Goal: Task Accomplishment & Management: Use online tool/utility

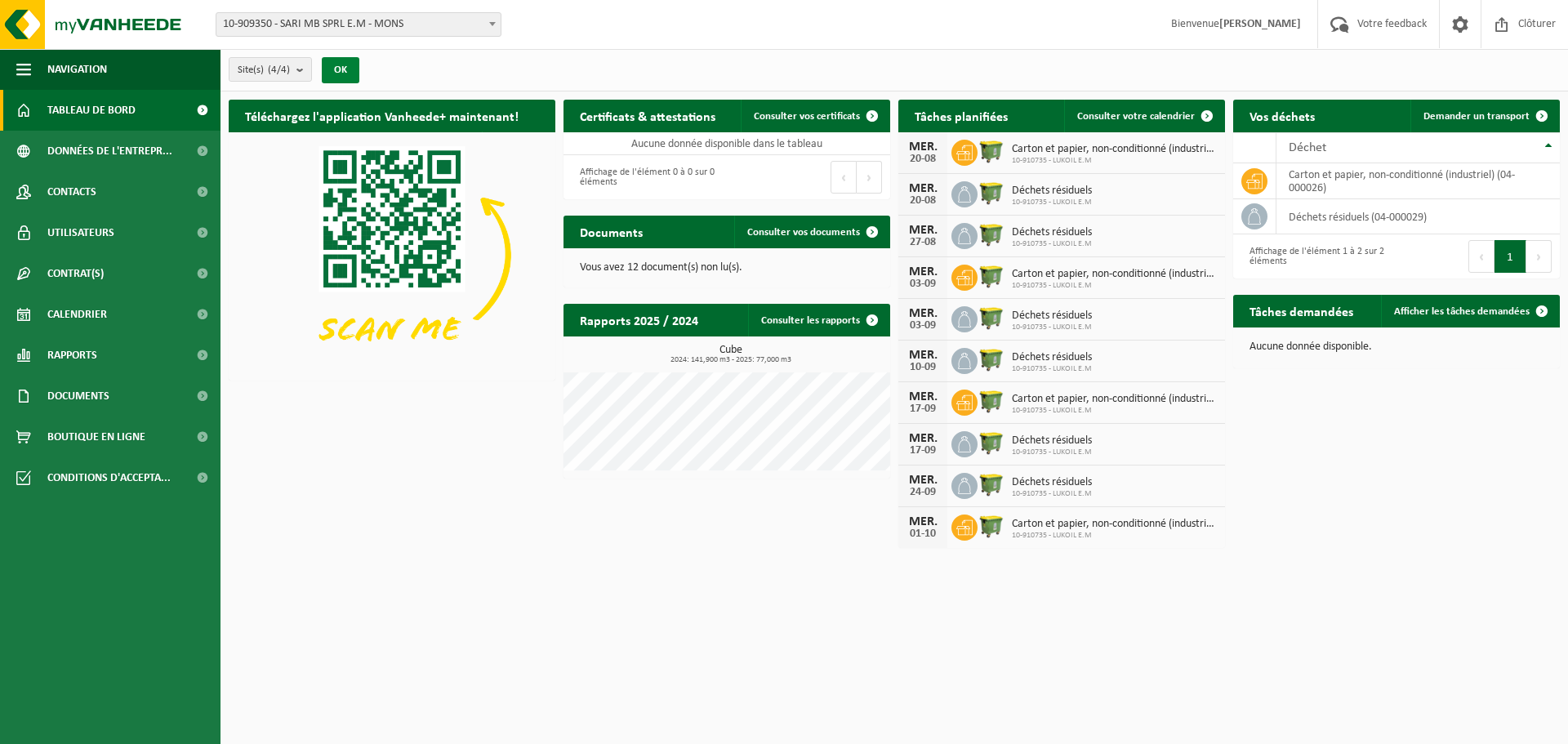
click at [341, 67] on button "OK" at bounding box center [340, 70] width 38 height 26
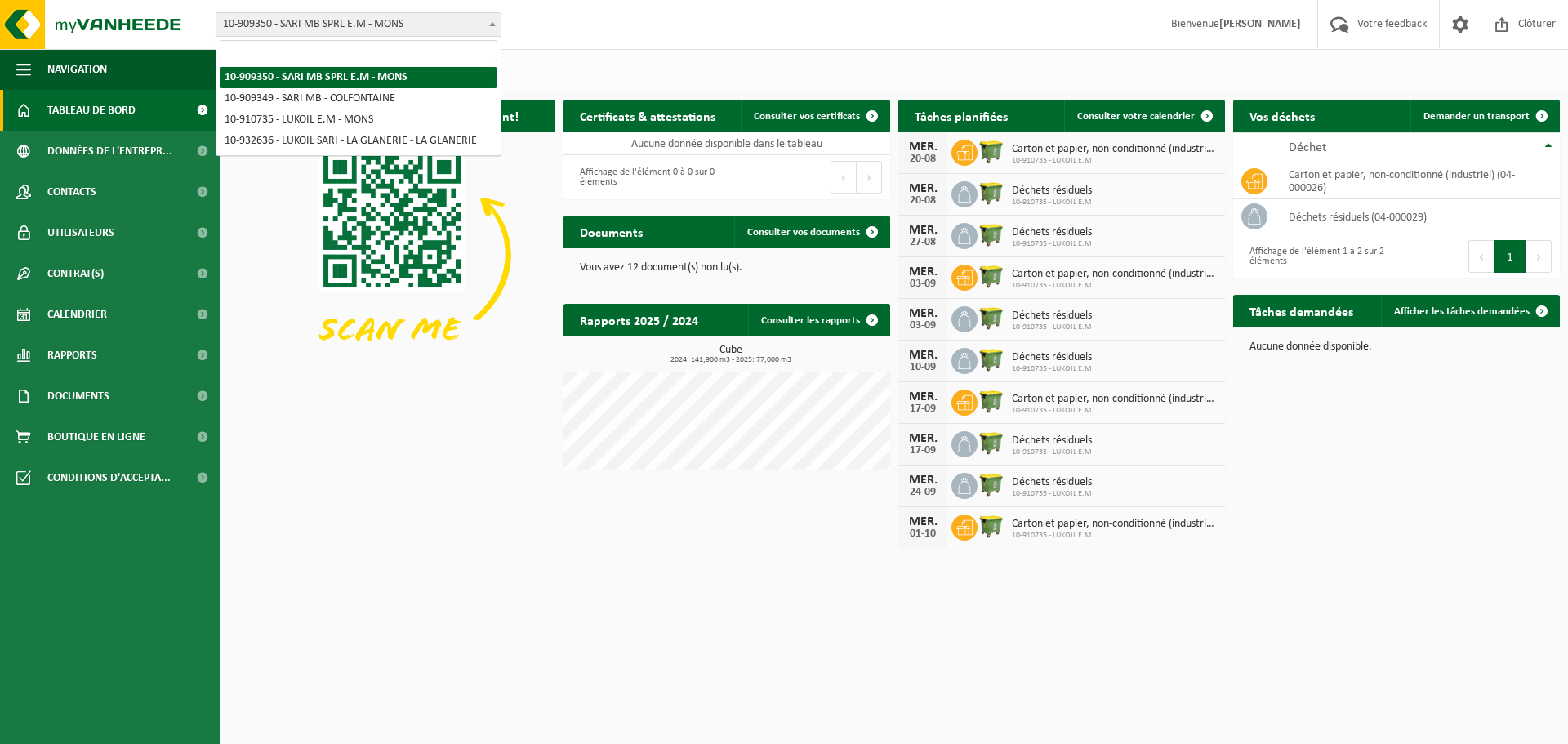
click at [492, 27] on span at bounding box center [491, 23] width 16 height 21
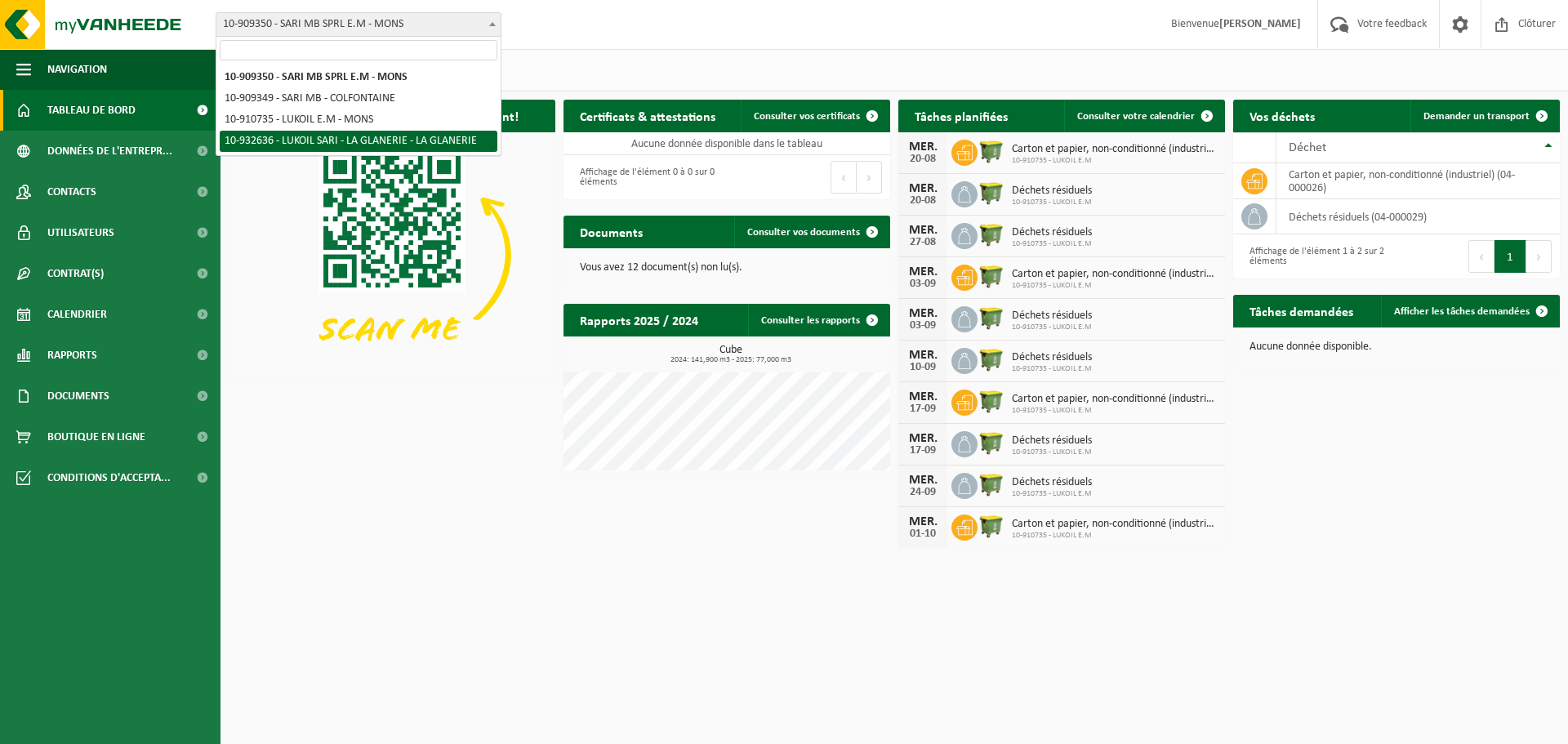
select select "135238"
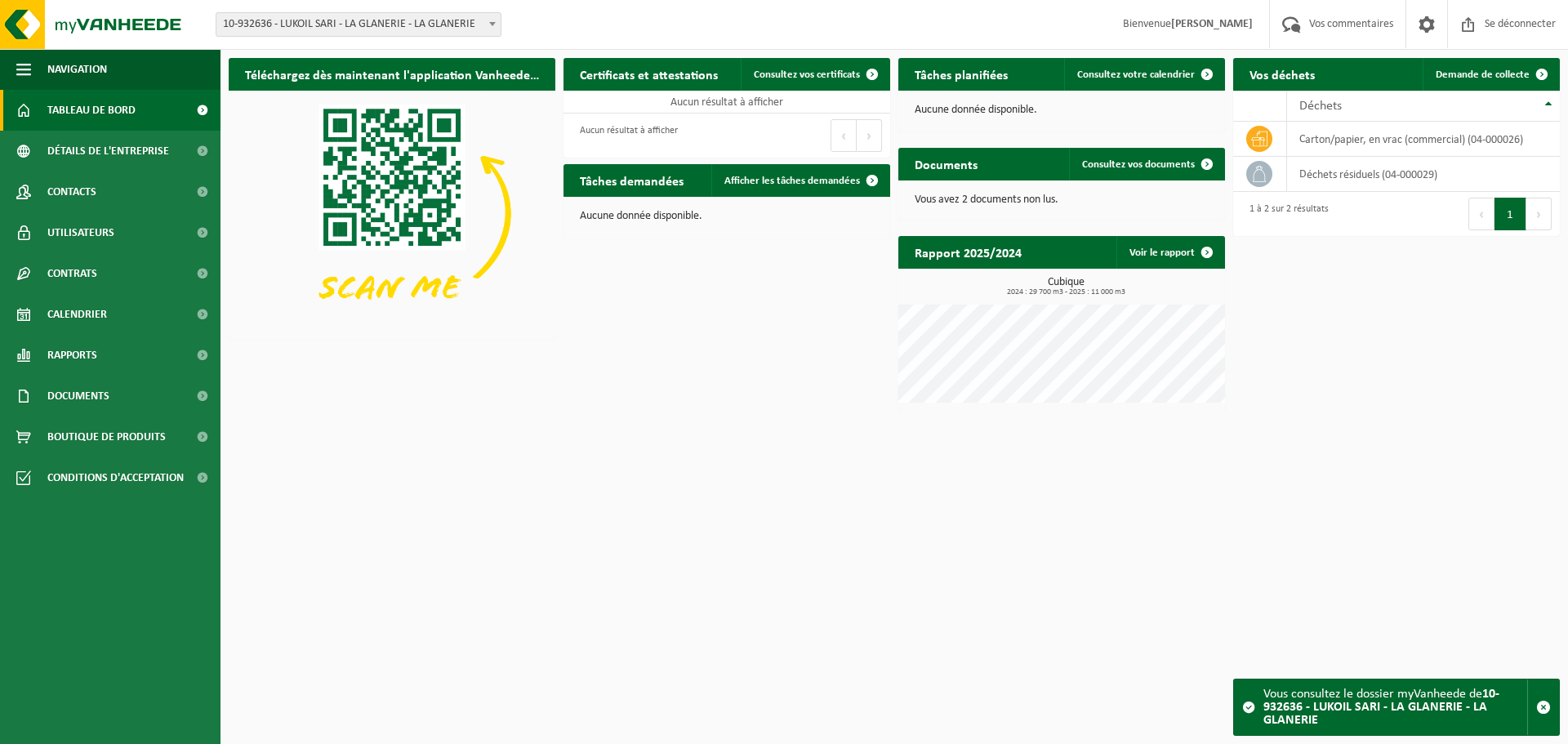
click at [785, 425] on html "Bifurquer: 10-909350 - SARI MB SPRL EM - MONS 10-909349 - SARI MB - COLFONTAINE…" at bounding box center [784, 372] width 1568 height 744
click at [1472, 77] on font "Demande de collecte" at bounding box center [1482, 75] width 94 height 11
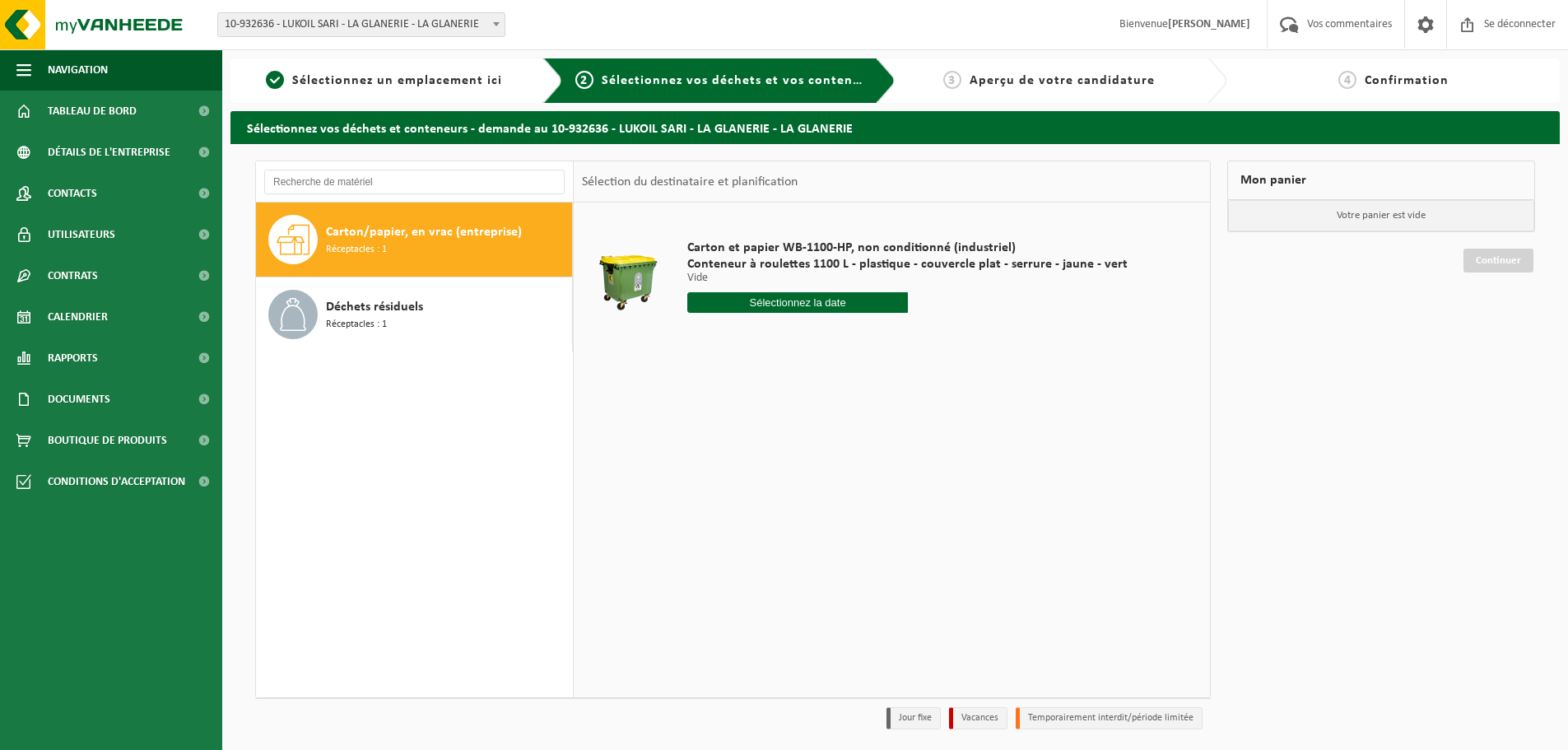
click at [396, 234] on font "Carton/papier, en vrac (entreprise)" at bounding box center [424, 233] width 196 height 14
click at [800, 299] on input "text" at bounding box center [797, 303] width 221 height 20
click at [762, 492] on font "20" at bounding box center [764, 492] width 14 height 14
type input "Van 2025-08-20"
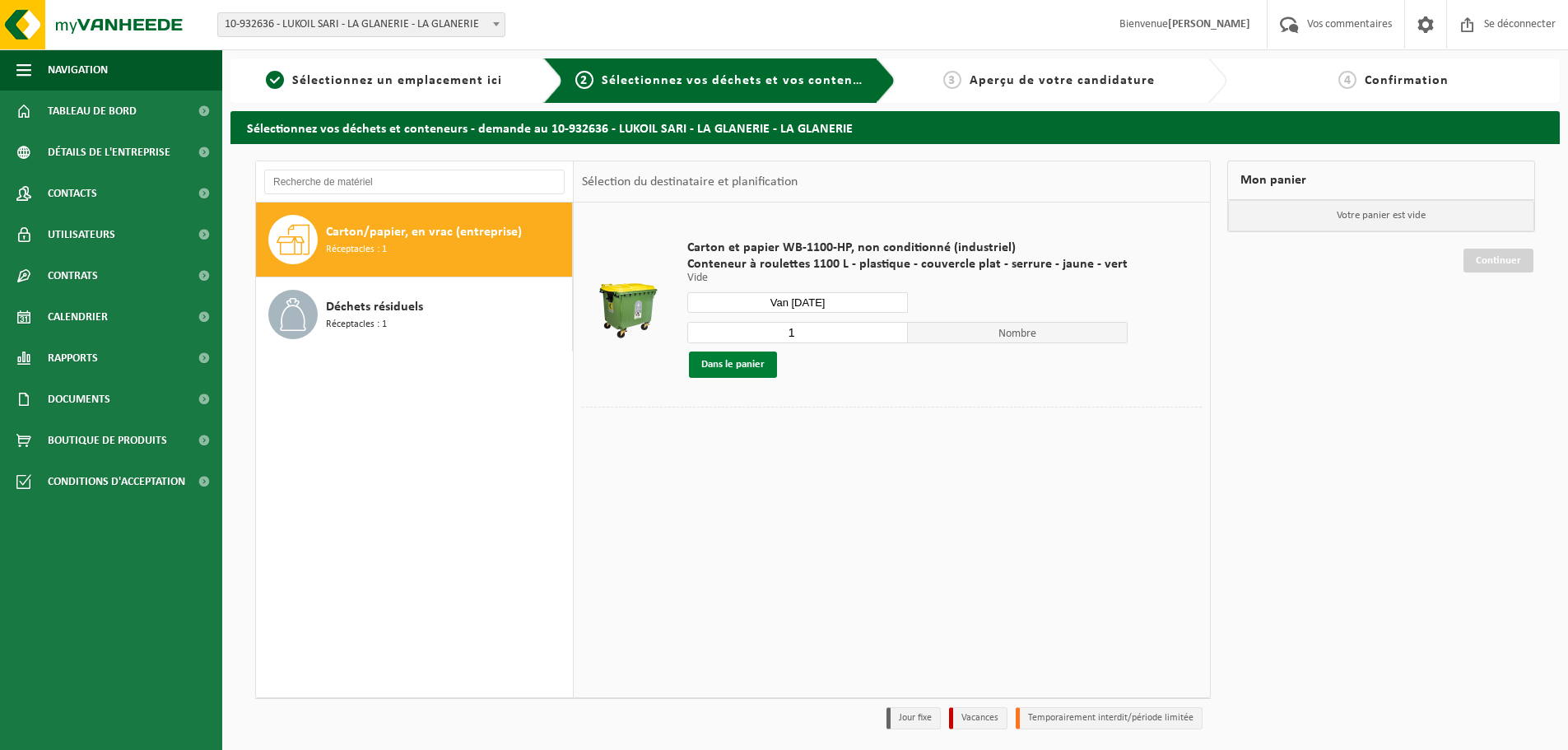
click at [729, 362] on font "Dans le panier" at bounding box center [733, 364] width 63 height 11
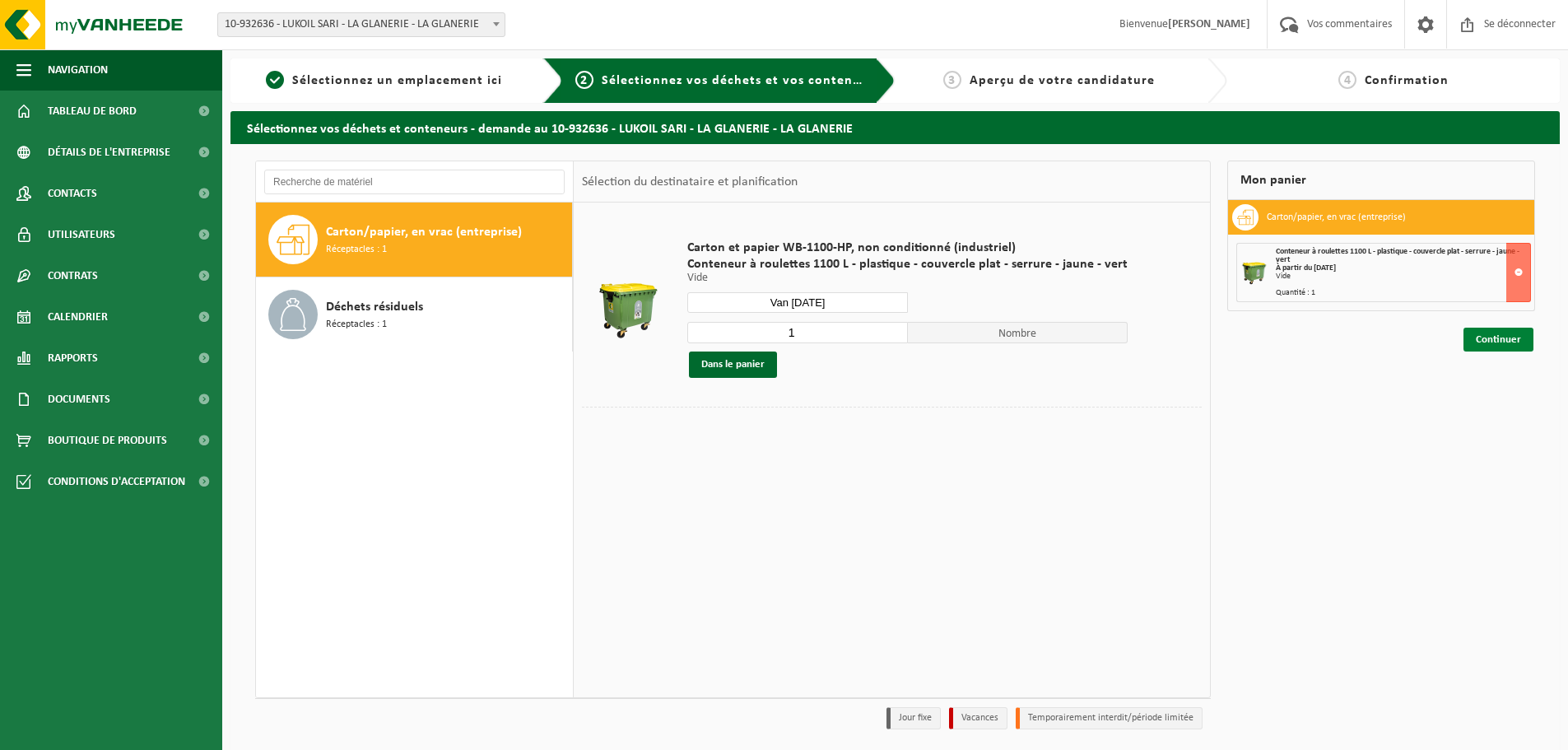
click at [1501, 337] on font "Continuer" at bounding box center [1499, 339] width 46 height 11
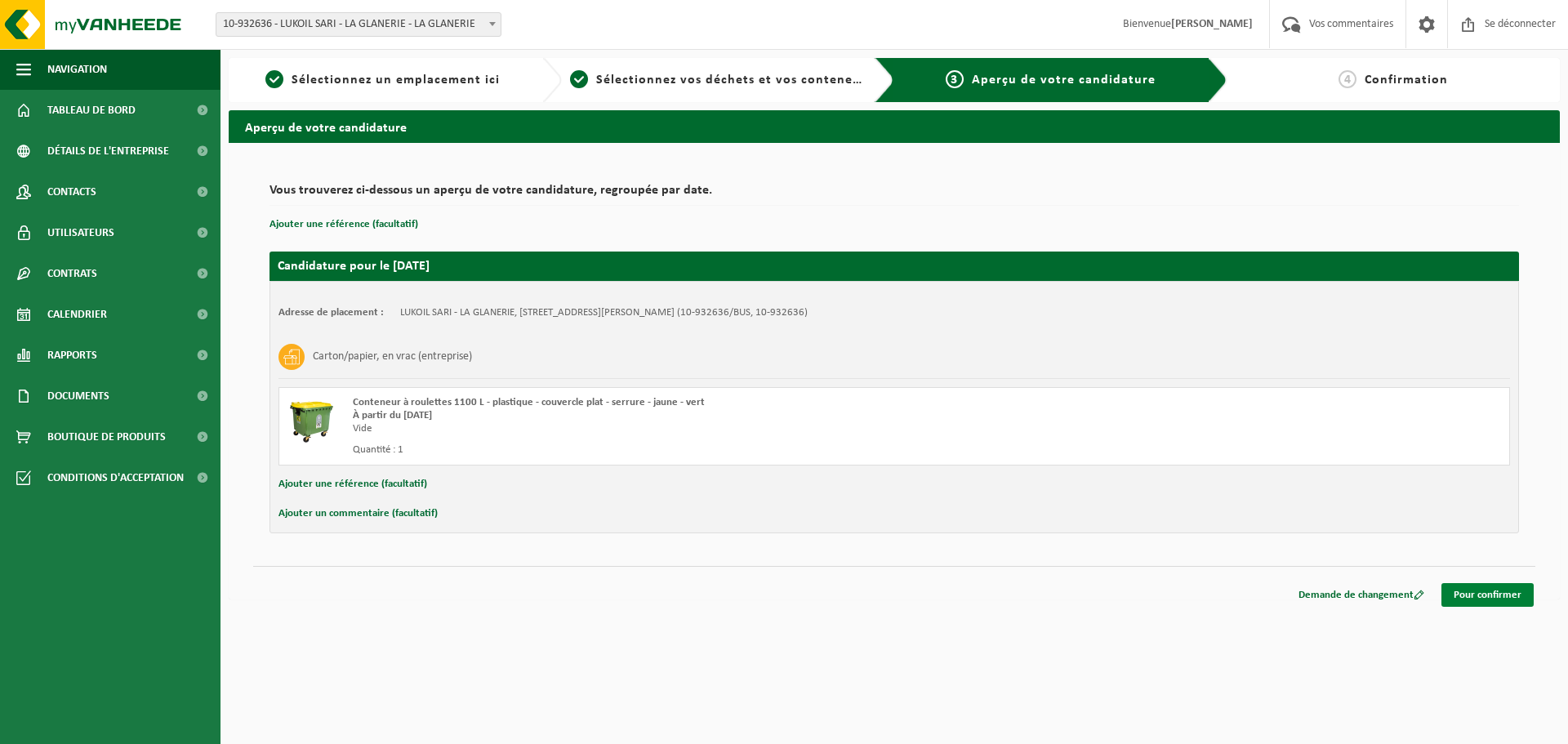
click at [1493, 596] on font "Pour confirmer" at bounding box center [1487, 595] width 68 height 11
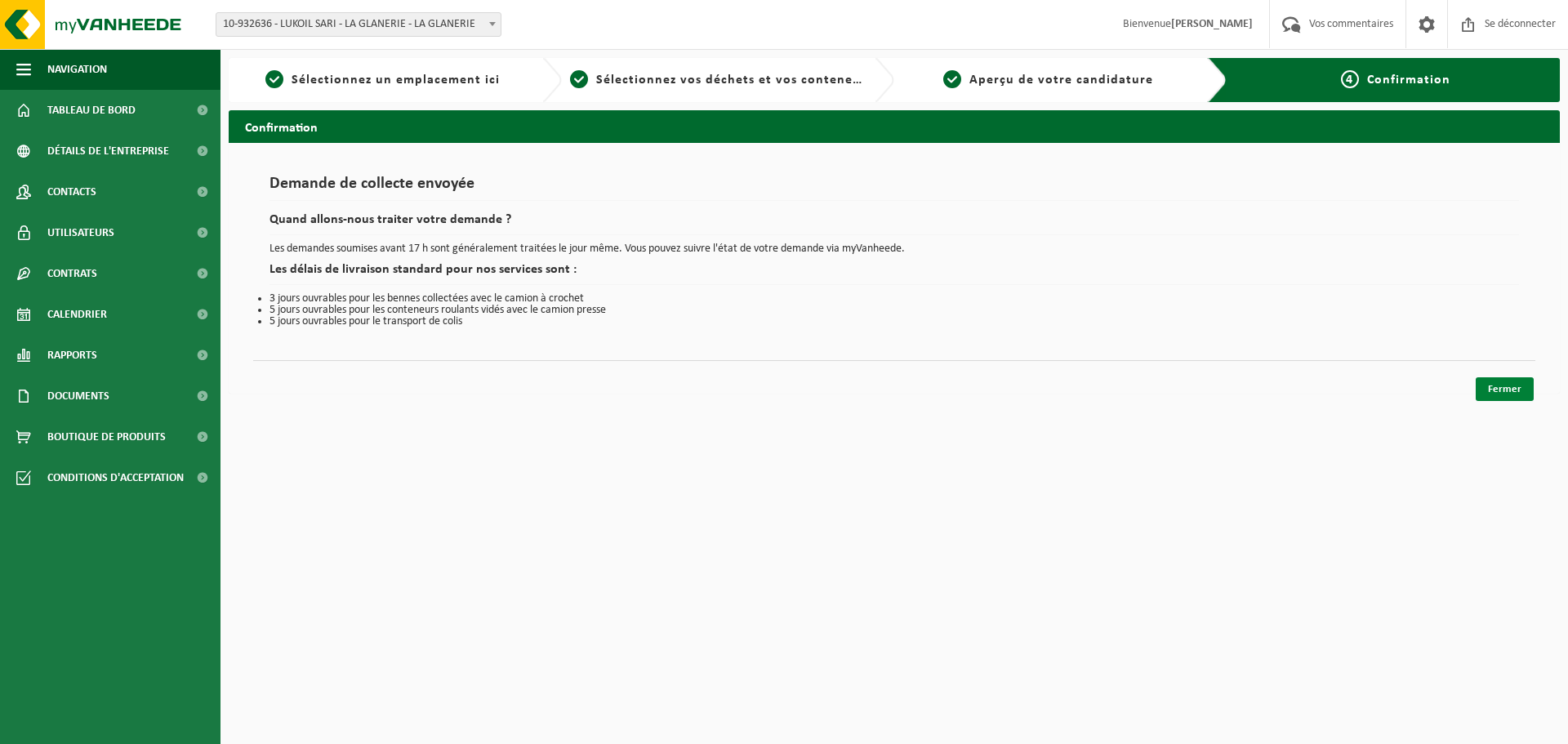
click at [1502, 389] on font "Fermer" at bounding box center [1504, 389] width 34 height 11
